Goal: Check status: Check status

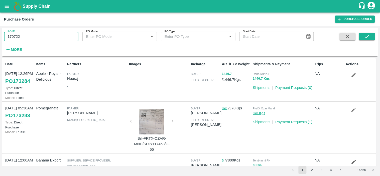
click at [40, 36] on input "170722" at bounding box center [41, 37] width 74 height 10
paste input "text"
type input "172466"
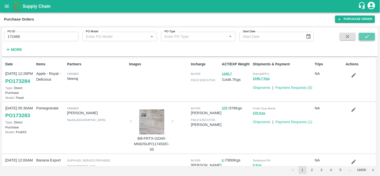
click at [369, 36] on icon "submit" at bounding box center [367, 37] width 6 height 6
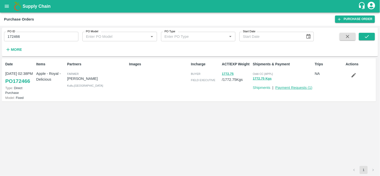
click at [299, 88] on link "Payment Requests ( 1 )" at bounding box center [293, 88] width 37 height 4
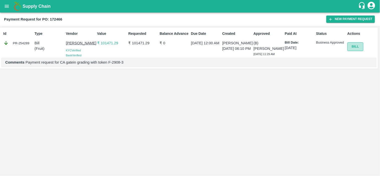
click at [355, 47] on button "Bill" at bounding box center [355, 46] width 16 height 9
click at [5, 5] on icon "open drawer" at bounding box center [7, 6] width 4 height 3
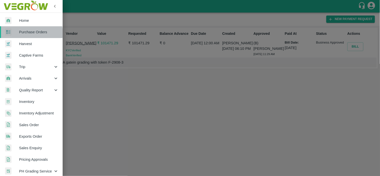
click at [28, 33] on span "Purchase Orders" at bounding box center [39, 32] width 40 height 6
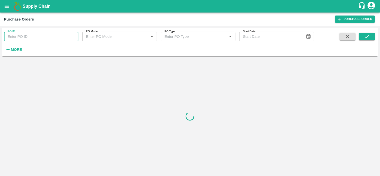
click at [27, 35] on input "PO ID" at bounding box center [41, 37] width 74 height 10
paste input "167464"
type input "167464"
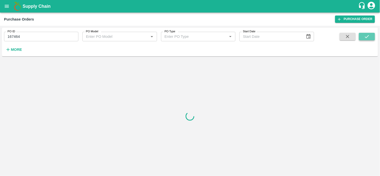
click at [366, 35] on icon "submit" at bounding box center [367, 37] width 6 height 6
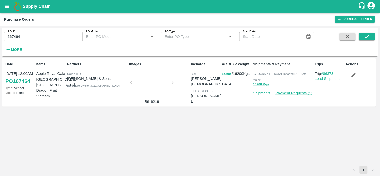
click at [294, 91] on link "Payment Requests ( 1 )" at bounding box center [293, 93] width 37 height 4
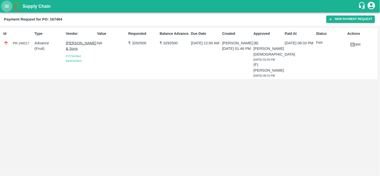
click at [5, 5] on icon "open drawer" at bounding box center [7, 7] width 6 height 6
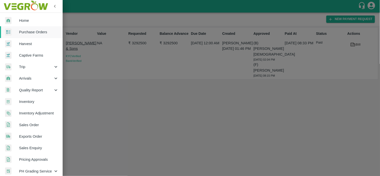
click at [27, 32] on span "Purchase Orders" at bounding box center [39, 32] width 40 height 6
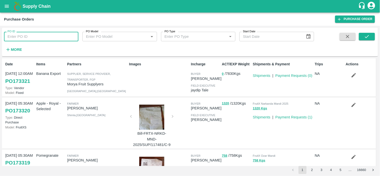
click at [39, 38] on input "PO ID" at bounding box center [41, 37] width 74 height 10
paste input "172447"
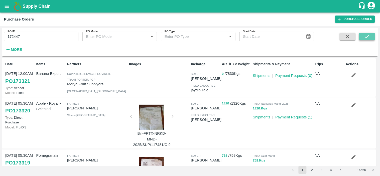
click at [368, 36] on icon "submit" at bounding box center [367, 37] width 6 height 6
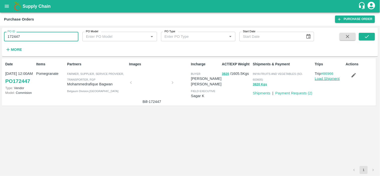
click at [23, 39] on input "172447" at bounding box center [41, 37] width 74 height 10
paste input "text"
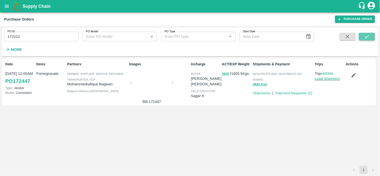
click at [372, 38] on button "submit" at bounding box center [367, 37] width 16 height 8
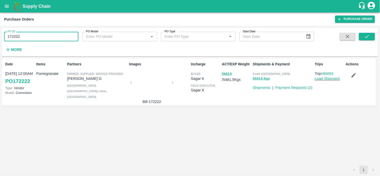
click at [44, 40] on input "172222" at bounding box center [41, 37] width 74 height 10
click at [34, 39] on input "172222" at bounding box center [41, 37] width 74 height 10
paste input "text"
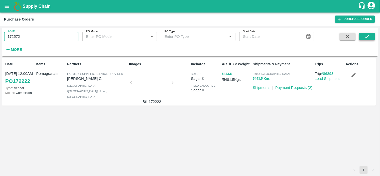
type input "172572"
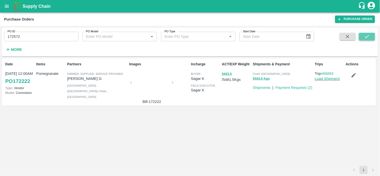
click at [370, 35] on icon "submit" at bounding box center [367, 37] width 6 height 6
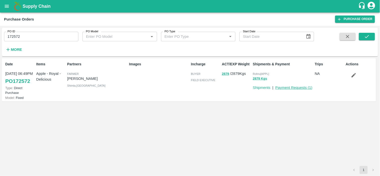
click at [289, 87] on link "Payment Requests ( 1 )" at bounding box center [293, 88] width 37 height 4
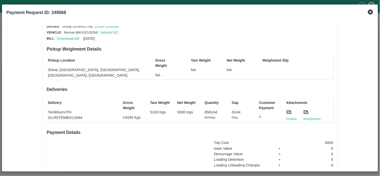
scroll to position [19, 0]
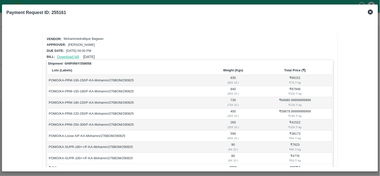
click at [65, 55] on link "Download bill" at bounding box center [68, 57] width 22 height 4
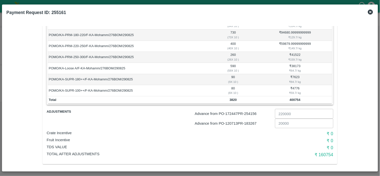
scroll to position [70, 0]
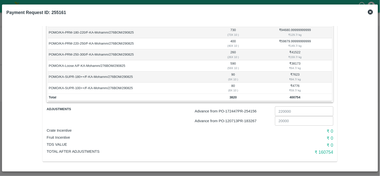
click at [254, 110] on p "Advance from PO- 172447 PR- 254156" at bounding box center [234, 111] width 78 height 6
copy p "254156"
click at [251, 119] on p "Advance from PO- 120713 PR- 183267" at bounding box center [234, 121] width 78 height 6
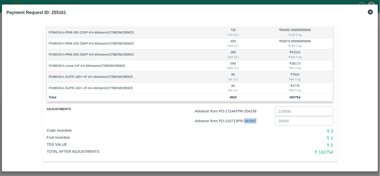
copy p "183267"
click at [231, 120] on p "Advance from PO- 120713 PR- 183267" at bounding box center [234, 121] width 78 height 6
copy p "120713"
click at [249, 119] on p "Advance from PO- 120713 PR- 183267" at bounding box center [234, 121] width 78 height 6
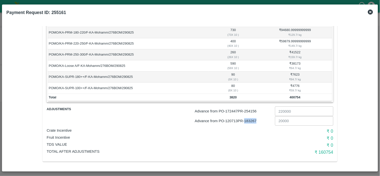
click at [249, 119] on p "Advance from PO- 120713 PR- 183267" at bounding box center [234, 121] width 78 height 6
copy p "183267"
click at [253, 111] on p "Advance from PO- 172447 PR- 254156" at bounding box center [234, 111] width 78 height 6
copy p "254156"
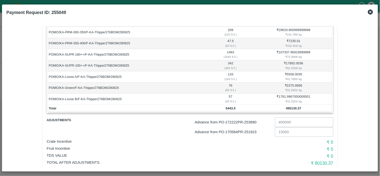
scroll to position [104, 0]
click at [251, 131] on p "Advance from PO- 170584 PR- 251923" at bounding box center [234, 132] width 78 height 6
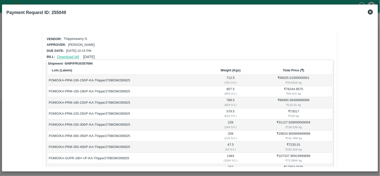
click at [66, 56] on link "Download bill" at bounding box center [68, 57] width 22 height 4
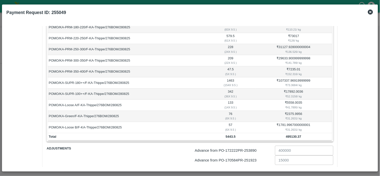
scroll to position [114, 0]
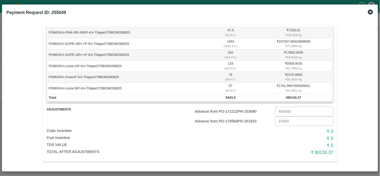
click at [252, 110] on p "Advance from PO- 172222 PR- 253890" at bounding box center [234, 112] width 78 height 6
copy p "253890"
click at [254, 121] on p "Advance from PO- 170584 PR- 251923" at bounding box center [234, 121] width 78 height 6
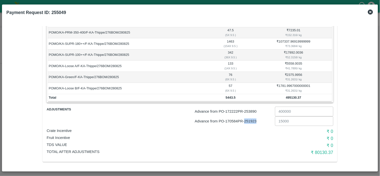
copy p "251923"
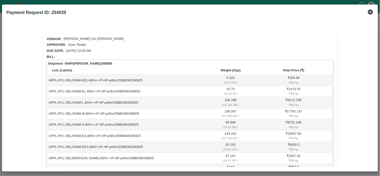
scroll to position [274, 0]
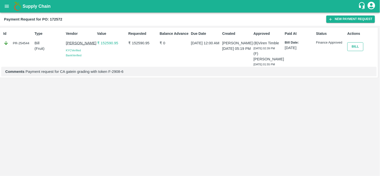
click at [357, 48] on button "Bill" at bounding box center [355, 46] width 16 height 9
click at [8, 5] on icon "open drawer" at bounding box center [7, 7] width 6 height 6
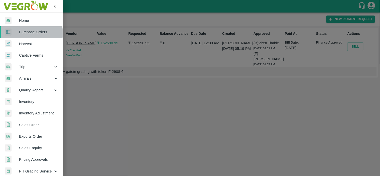
click at [28, 33] on span "Purchase Orders" at bounding box center [39, 32] width 40 height 6
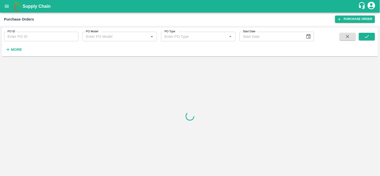
click at [29, 38] on input "PO ID" at bounding box center [41, 37] width 74 height 10
paste input "166127"
type input "166127"
click at [371, 34] on button "submit" at bounding box center [367, 37] width 16 height 8
